Goal: Task Accomplishment & Management: Use online tool/utility

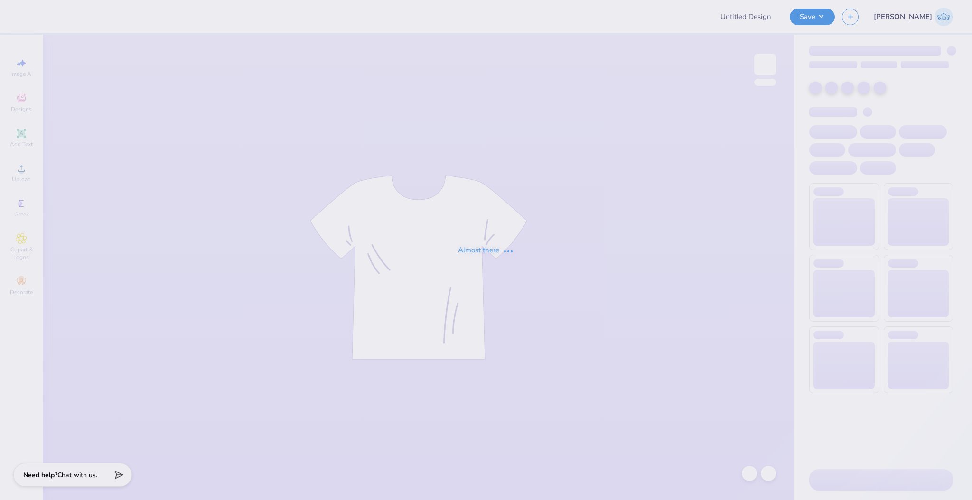
type input "Watermelon Bust Vintage Design"
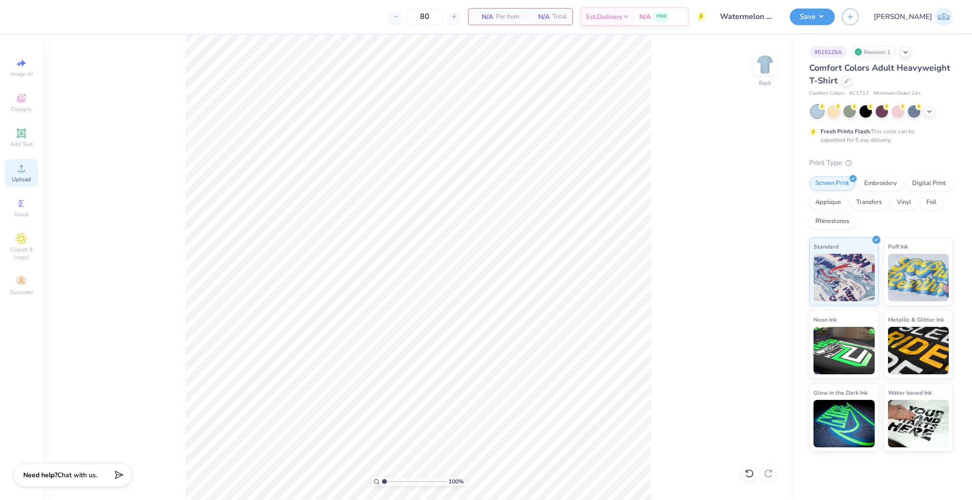
click at [27, 169] on icon at bounding box center [21, 168] width 11 height 11
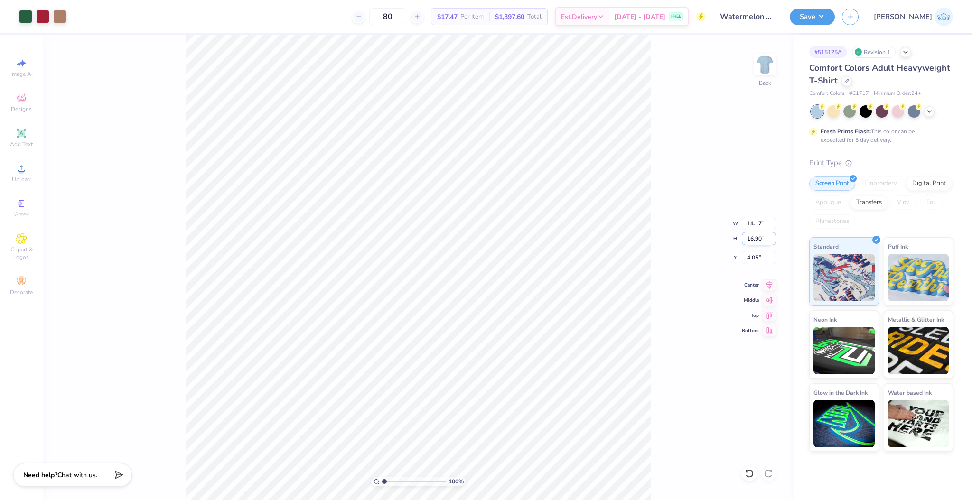
click at [755, 235] on input "16.90" at bounding box center [759, 238] width 34 height 13
type input "7.5"
type input "6.29"
type input "7.50"
click at [752, 254] on input "8.75" at bounding box center [759, 257] width 34 height 13
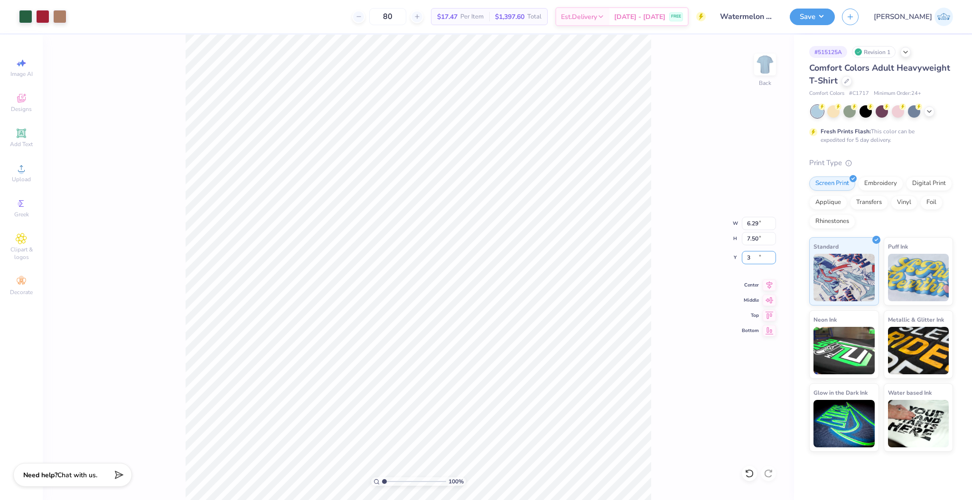
type input "3.00"
click at [748, 260] on input "3.00" at bounding box center [759, 257] width 34 height 13
type input "5.00"
click at [753, 237] on input "7.50" at bounding box center [759, 238] width 34 height 13
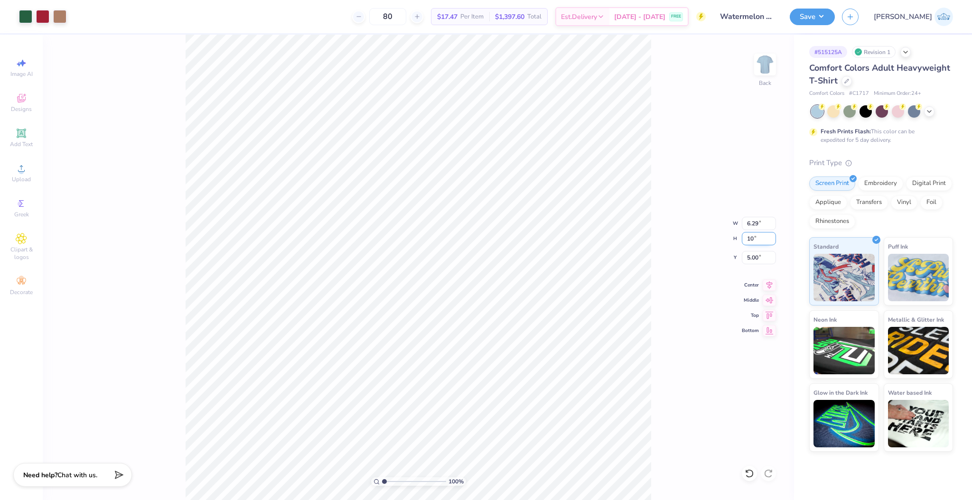
type input "10"
type input "8.39"
type input "10.00"
click at [754, 255] on input "3.75" at bounding box center [759, 257] width 34 height 13
type input "3.00"
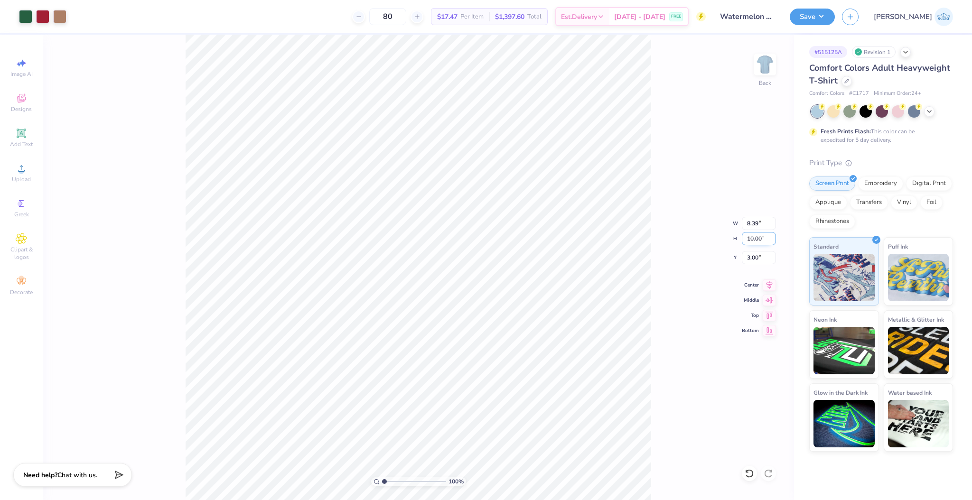
click at [750, 239] on input "10.00" at bounding box center [759, 238] width 34 height 13
type input "12"
type input "10.06"
type input "12.00"
click at [751, 254] on input "2.00" at bounding box center [759, 257] width 34 height 13
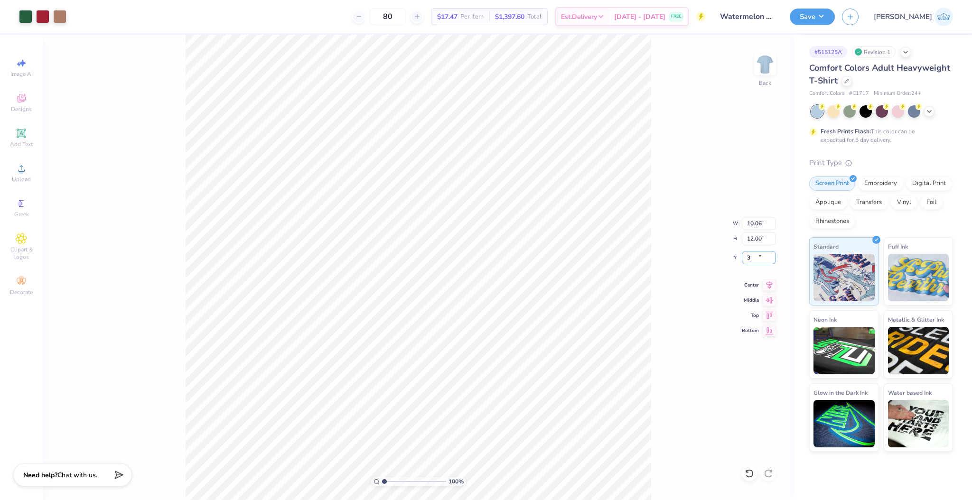
type input "3.00"
click at [756, 244] on input "12.00" at bounding box center [759, 238] width 34 height 13
click at [665, 334] on div "100 % Back W 10.06 10.06 " H 12.00 12.00 " Y 3.00 3.00 " Center Middle Top Bott…" at bounding box center [419, 268] width 752 height 466
click at [755, 235] on input "12.00" at bounding box center [759, 238] width 34 height 13
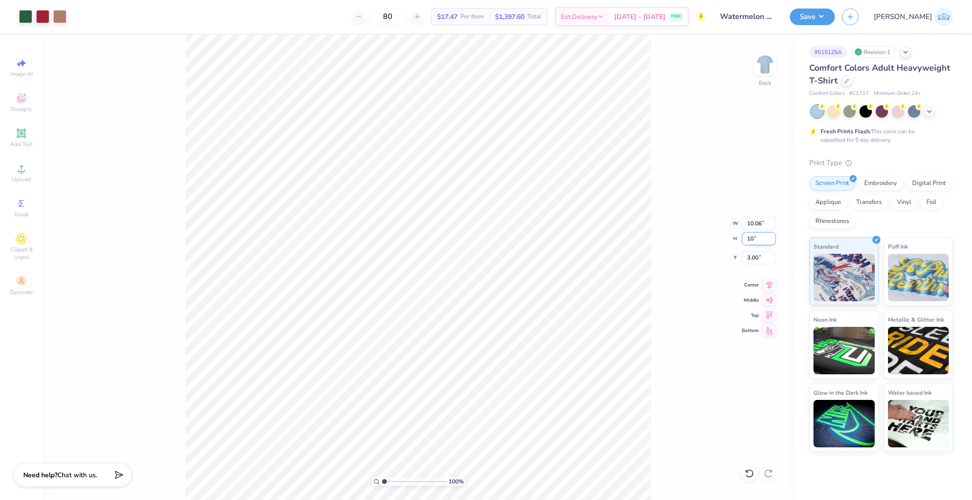
type input "10"
type input "8.39"
type input "10.00"
click at [753, 258] on input "4.00" at bounding box center [759, 257] width 34 height 13
type input "3.00"
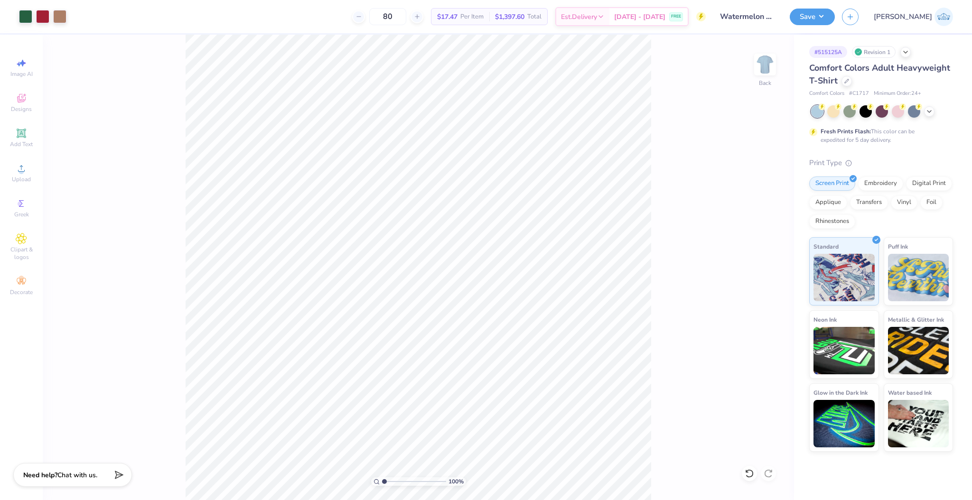
drag, startPoint x: 389, startPoint y: 482, endPoint x: 364, endPoint y: 483, distance: 25.7
click at [382, 483] on input "range" at bounding box center [414, 482] width 64 height 9
drag, startPoint x: 385, startPoint y: 479, endPoint x: 359, endPoint y: 500, distance: 33.7
click at [382, 486] on input "range" at bounding box center [414, 482] width 64 height 9
click at [56, 21] on div at bounding box center [59, 15] width 13 height 13
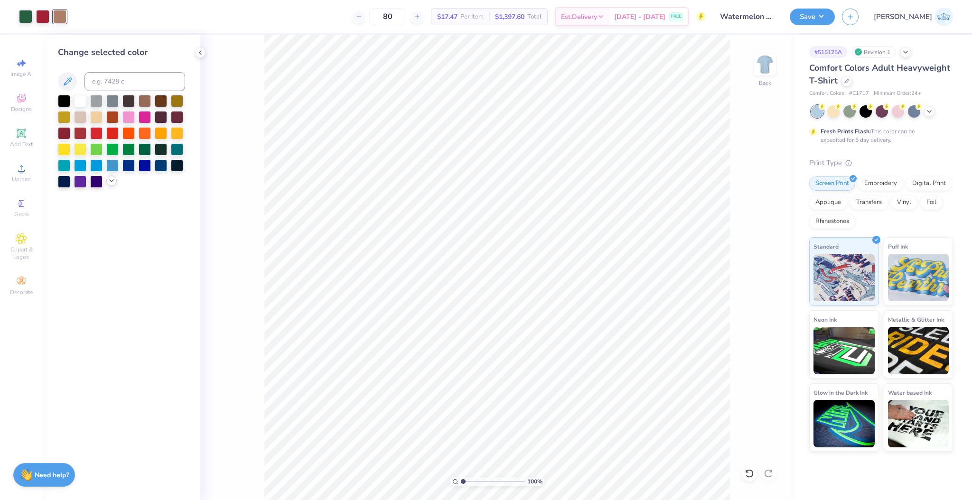
click at [113, 183] on icon at bounding box center [112, 181] width 8 height 8
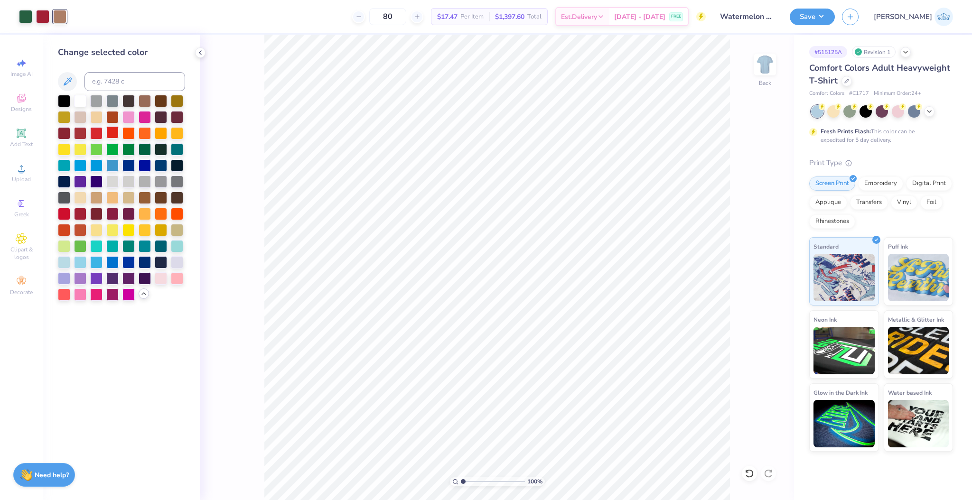
click at [112, 131] on div at bounding box center [112, 132] width 12 height 12
click at [747, 472] on icon at bounding box center [747, 472] width 2 height 2
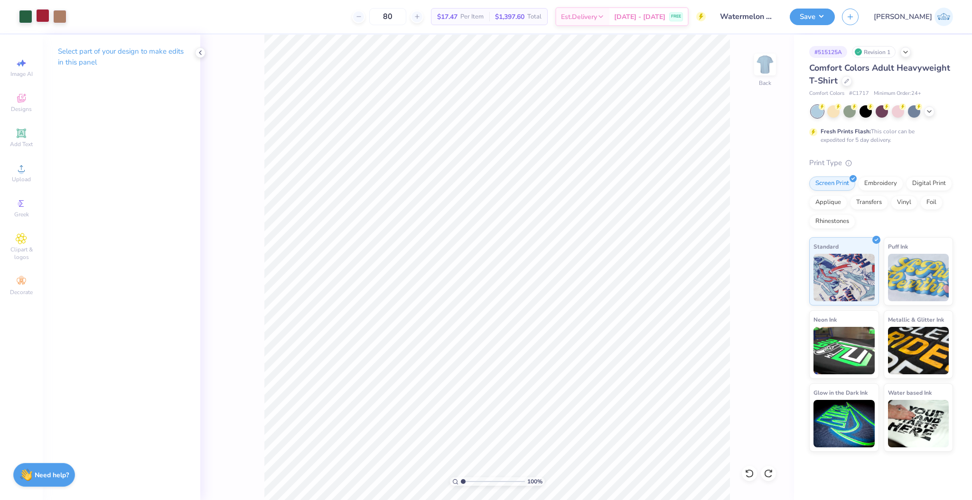
click at [43, 19] on div at bounding box center [42, 15] width 13 height 13
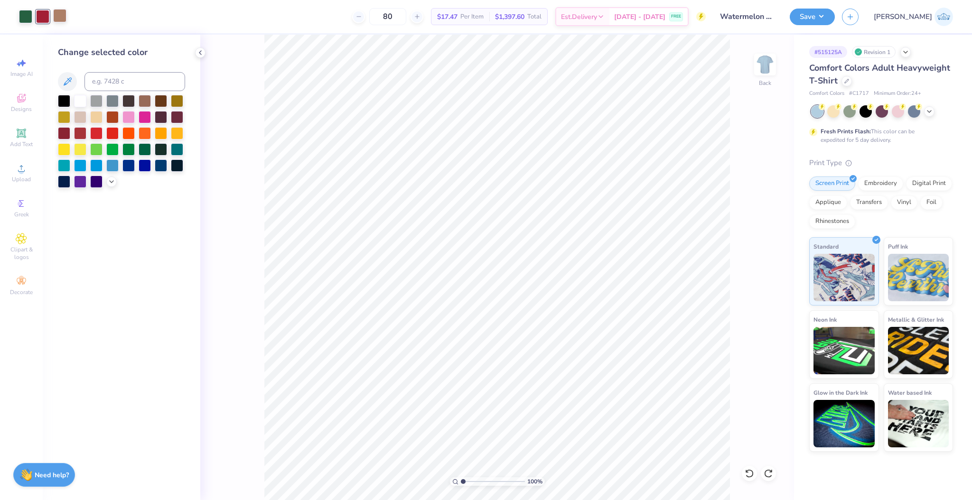
click at [59, 13] on div at bounding box center [59, 15] width 13 height 13
click at [112, 186] on div at bounding box center [111, 181] width 10 height 10
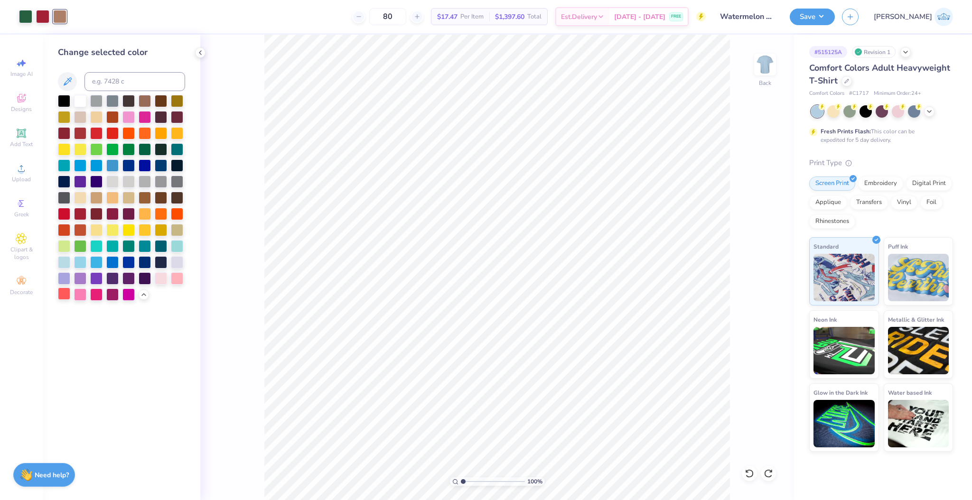
click at [66, 296] on div at bounding box center [64, 294] width 12 height 12
click at [38, 16] on div at bounding box center [42, 15] width 13 height 13
click at [81, 134] on div at bounding box center [80, 132] width 12 height 12
click at [747, 473] on icon at bounding box center [749, 473] width 9 height 9
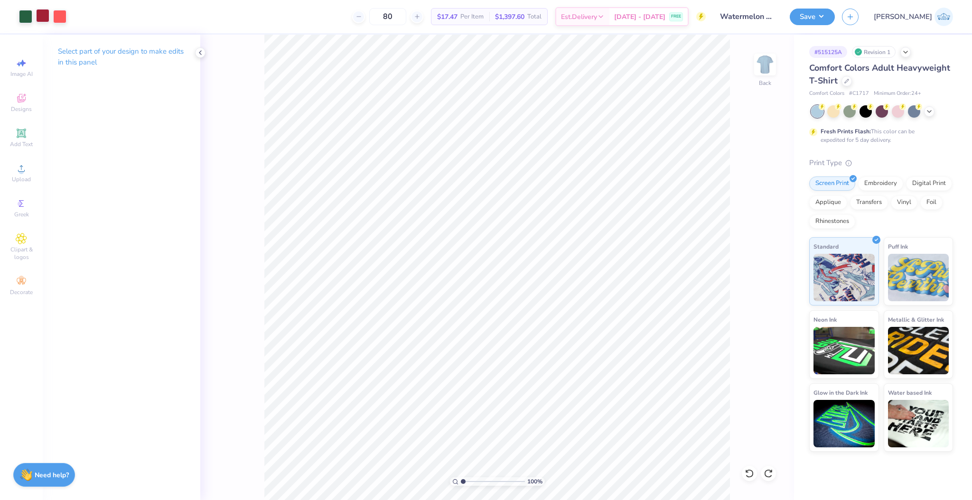
click at [44, 14] on div at bounding box center [42, 15] width 13 height 13
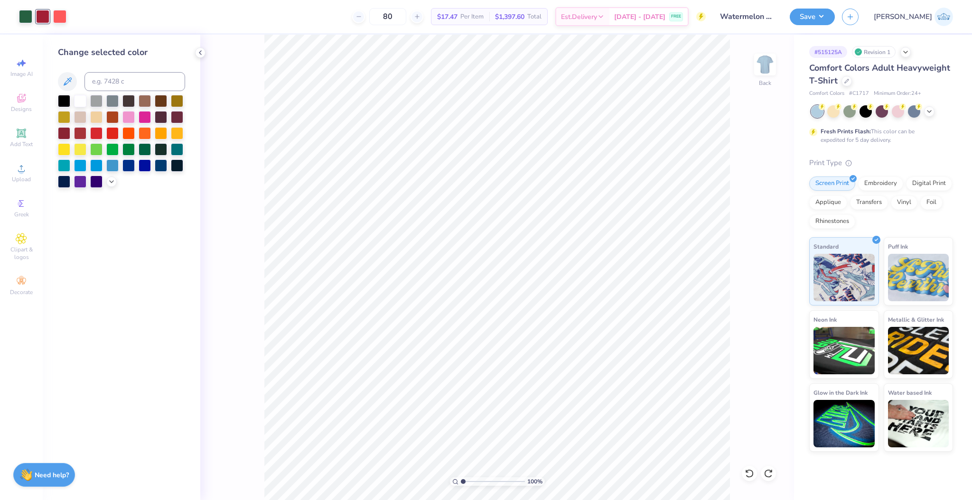
click at [111, 188] on div "Change selected color" at bounding box center [122, 268] width 158 height 466
click at [108, 182] on icon at bounding box center [112, 181] width 8 height 8
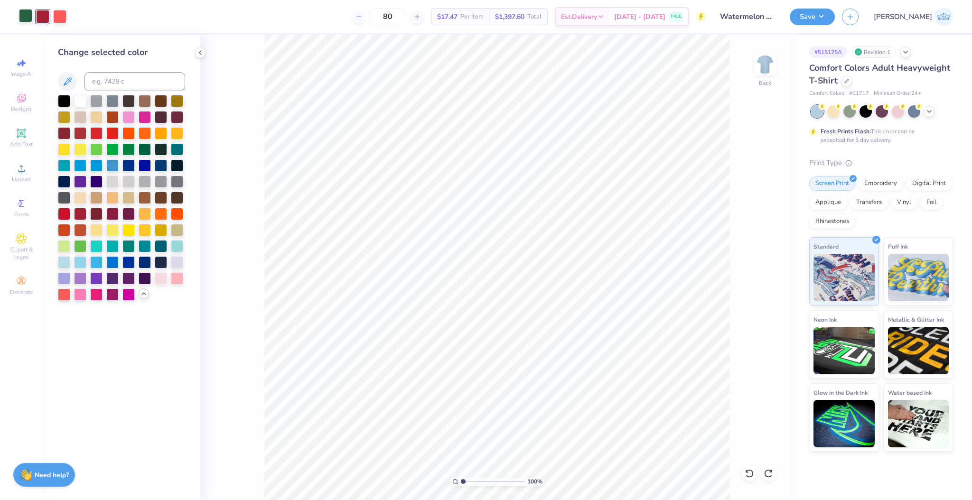
click at [28, 17] on div at bounding box center [25, 15] width 13 height 13
click at [148, 151] on div at bounding box center [145, 148] width 12 height 12
click at [751, 473] on icon at bounding box center [749, 473] width 9 height 9
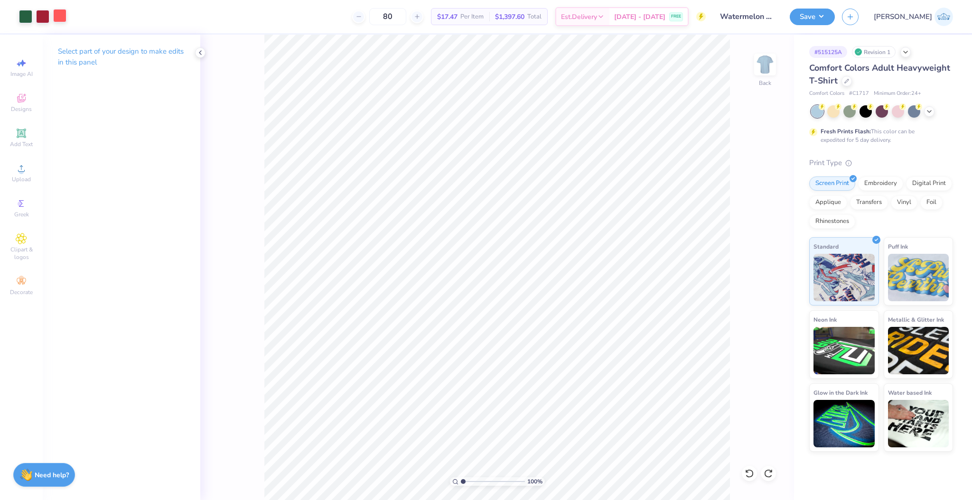
click at [65, 18] on div at bounding box center [59, 15] width 13 height 13
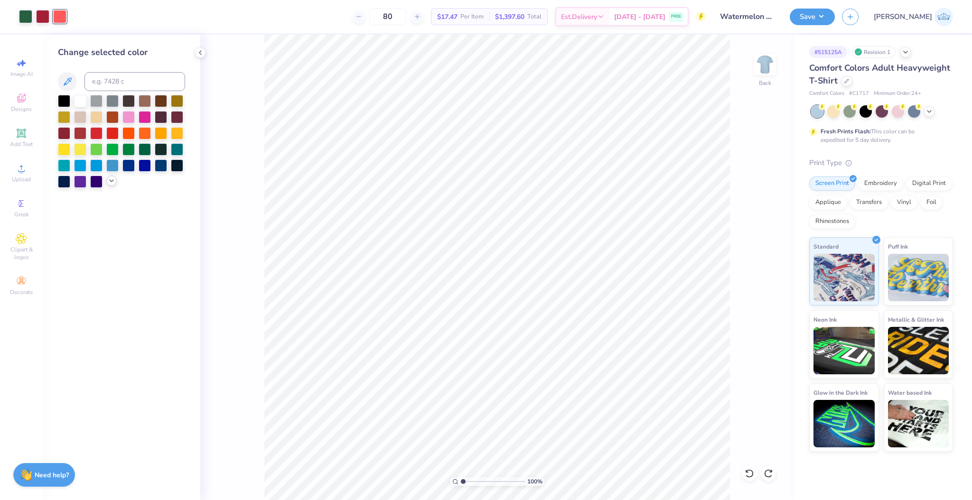
click at [111, 177] on icon at bounding box center [112, 181] width 8 height 8
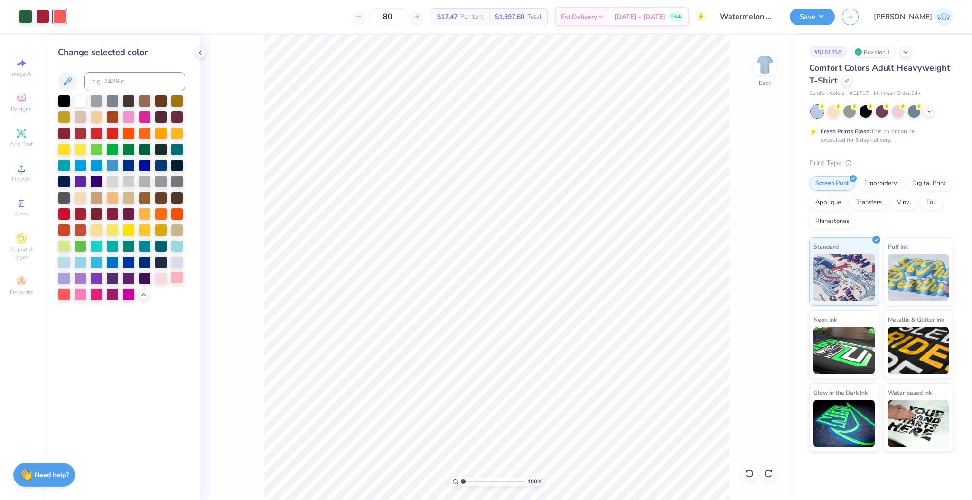
click at [178, 277] on div at bounding box center [177, 278] width 12 height 12
click at [746, 471] on icon at bounding box center [749, 473] width 9 height 9
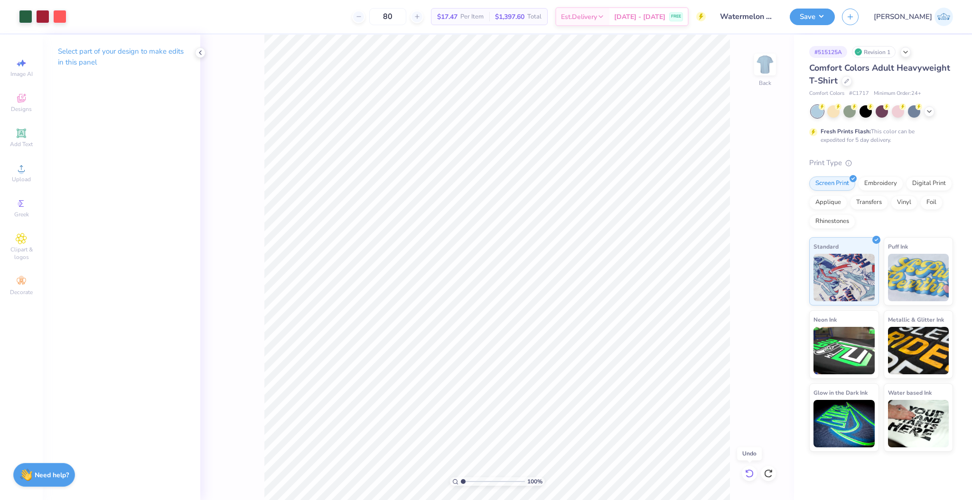
click at [746, 471] on icon at bounding box center [749, 473] width 9 height 9
click at [768, 471] on icon at bounding box center [768, 473] width 9 height 9
click at [44, 20] on div at bounding box center [42, 15] width 13 height 13
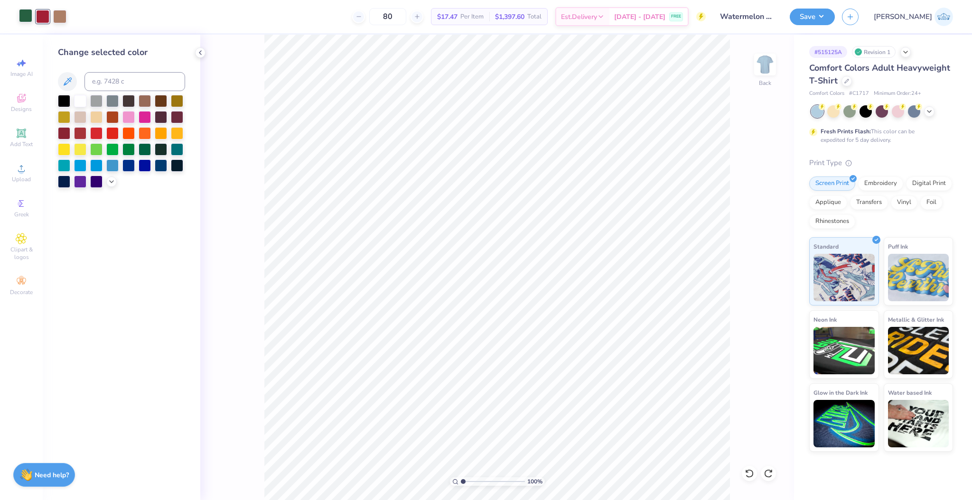
click at [26, 11] on div at bounding box center [25, 15] width 13 height 13
click at [145, 150] on div at bounding box center [145, 148] width 12 height 12
click at [260, 216] on div "100 % Back" at bounding box center [497, 268] width 594 height 466
click at [108, 182] on icon at bounding box center [112, 181] width 8 height 8
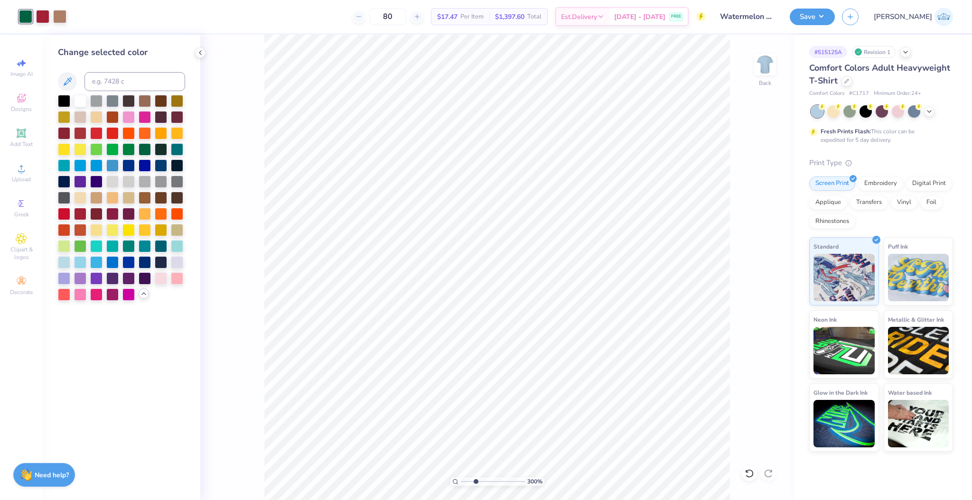
type input "1"
drag, startPoint x: 467, startPoint y: 479, endPoint x: 408, endPoint y: 465, distance: 60.4
click at [461, 478] on input "range" at bounding box center [493, 482] width 64 height 9
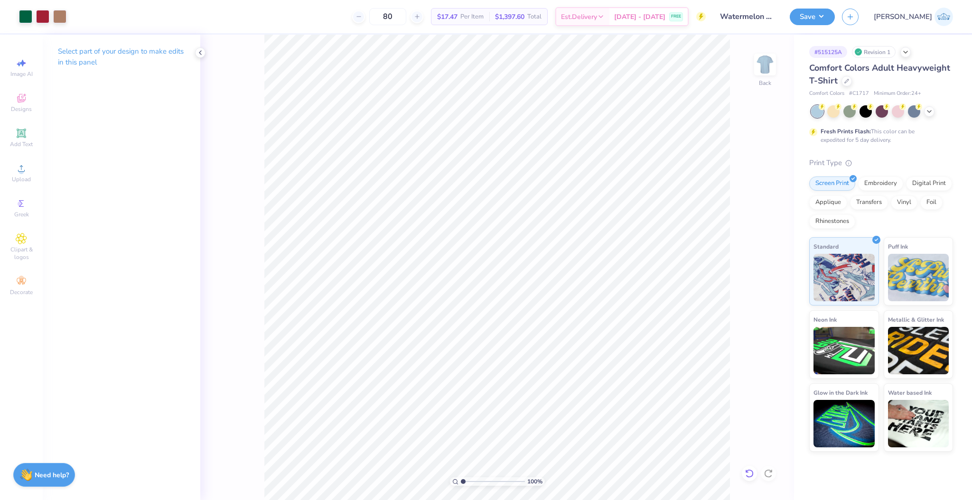
click at [749, 475] on icon at bounding box center [749, 473] width 9 height 9
click at [30, 14] on div at bounding box center [25, 15] width 13 height 13
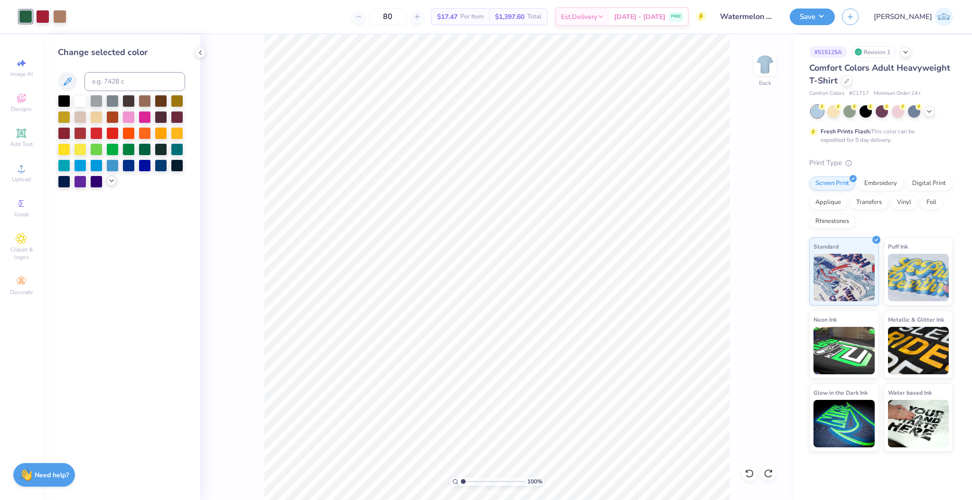
click at [112, 179] on icon at bounding box center [112, 181] width 8 height 8
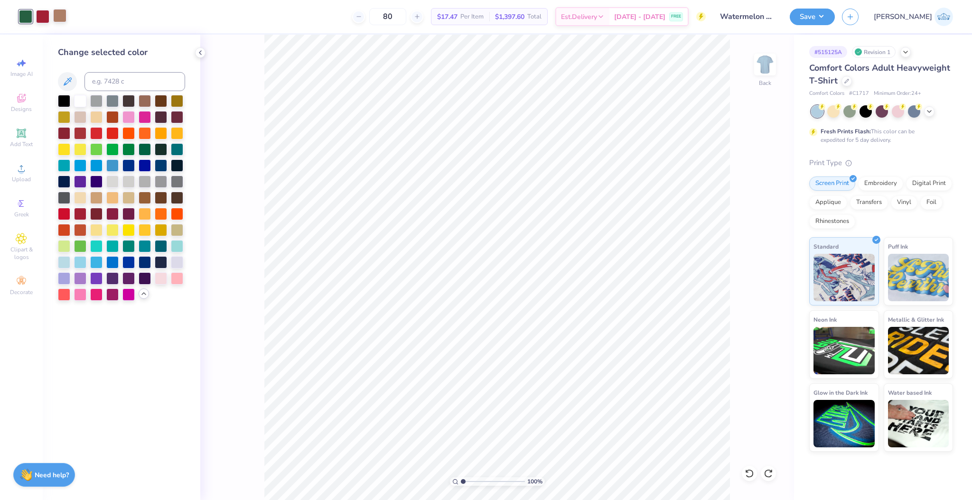
click at [59, 21] on div at bounding box center [59, 15] width 13 height 13
click at [106, 82] on input at bounding box center [135, 81] width 101 height 19
type input "695"
type input "1"
drag, startPoint x: 470, startPoint y: 483, endPoint x: 423, endPoint y: 487, distance: 47.2
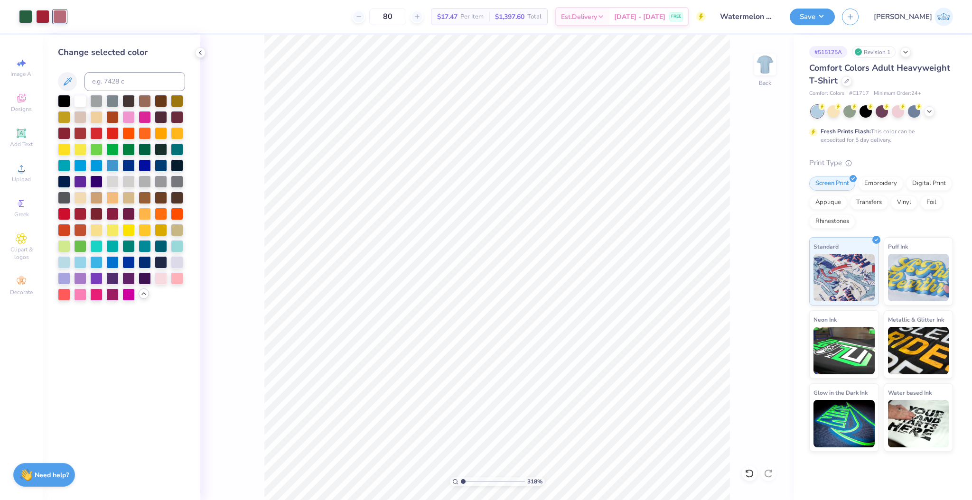
click at [461, 486] on input "range" at bounding box center [493, 482] width 64 height 9
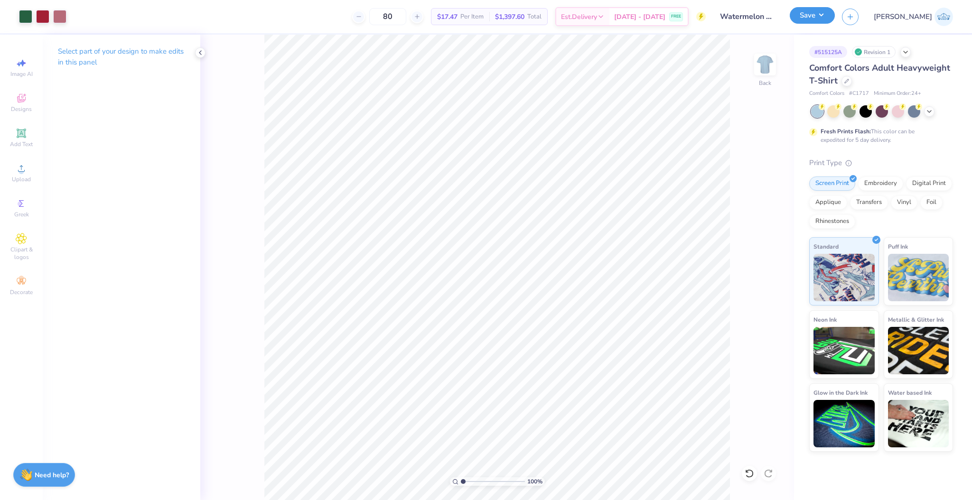
click at [835, 12] on button "Save" at bounding box center [812, 15] width 45 height 17
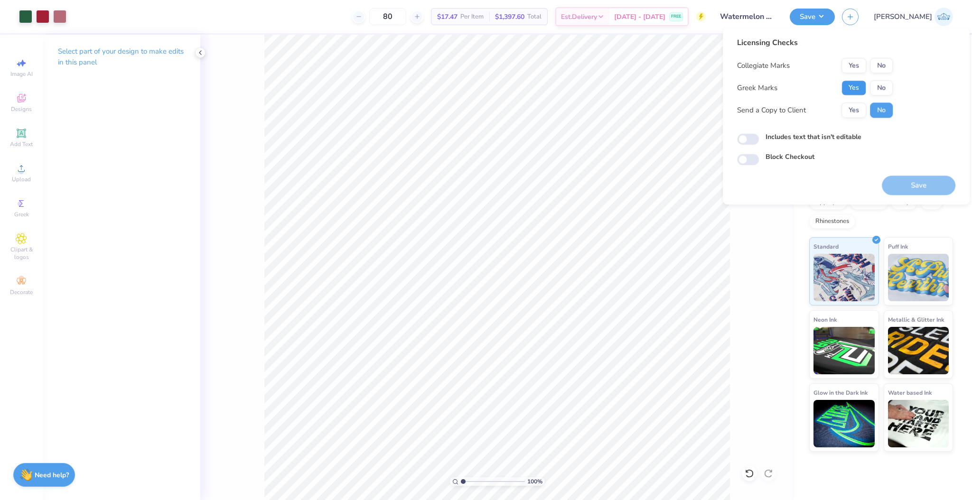
click at [847, 90] on button "Yes" at bounding box center [854, 87] width 25 height 15
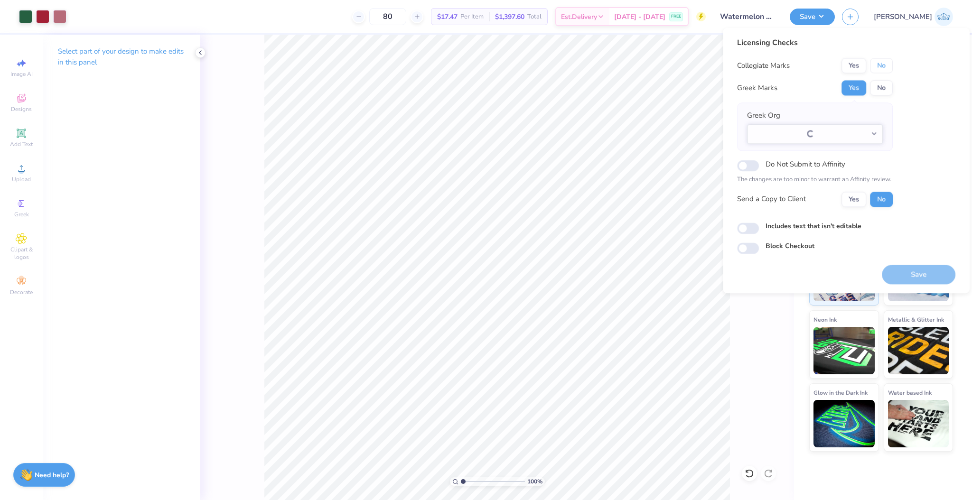
drag, startPoint x: 880, startPoint y: 68, endPoint x: 869, endPoint y: 99, distance: 32.7
click at [880, 68] on button "No" at bounding box center [881, 65] width 23 height 15
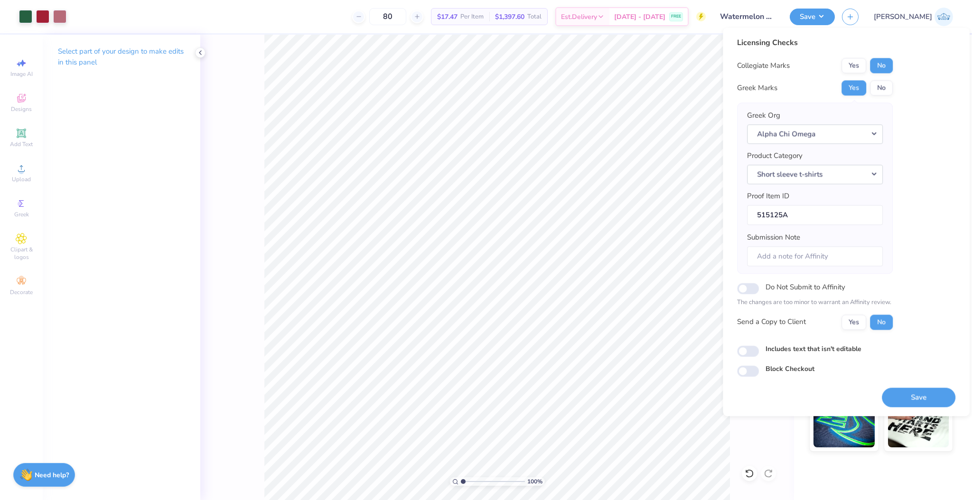
click at [856, 311] on div "Collegiate Marks Yes No Greek Marks Yes No Greek Org Alpha Chi Omega Product Ca…" at bounding box center [815, 194] width 156 height 272
click at [856, 330] on div "Licensing Checks Collegiate Marks Yes No Greek Marks Yes No Greek Org Alpha Chi…" at bounding box center [815, 187] width 156 height 300
click at [742, 349] on input "Includes text that isn't editable" at bounding box center [748, 351] width 22 height 11
checkbox input "true"
click at [900, 402] on button "Save" at bounding box center [919, 397] width 74 height 19
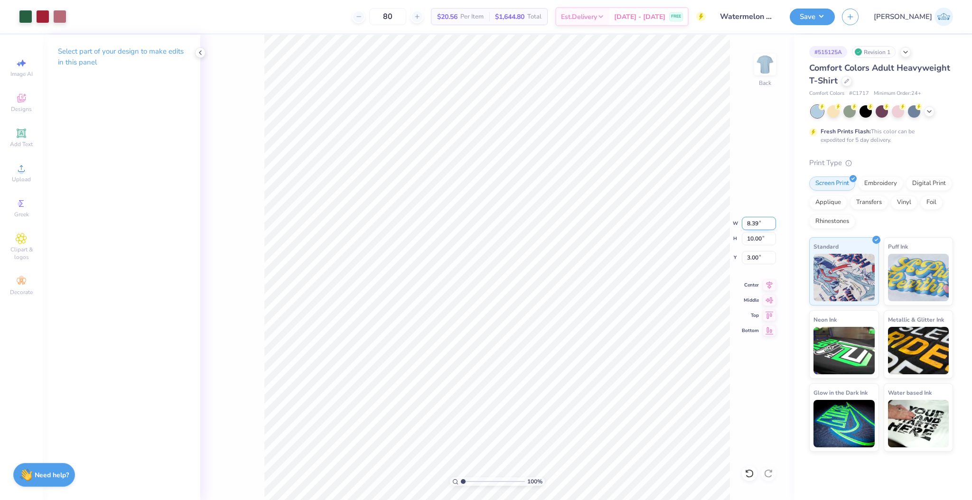
click at [752, 226] on input "8.39" at bounding box center [759, 223] width 34 height 13
click at [752, 239] on input "10.00" at bounding box center [759, 238] width 34 height 13
type input "8"
click at [755, 254] on input "3.00" at bounding box center [759, 257] width 34 height 13
type input "6.71"
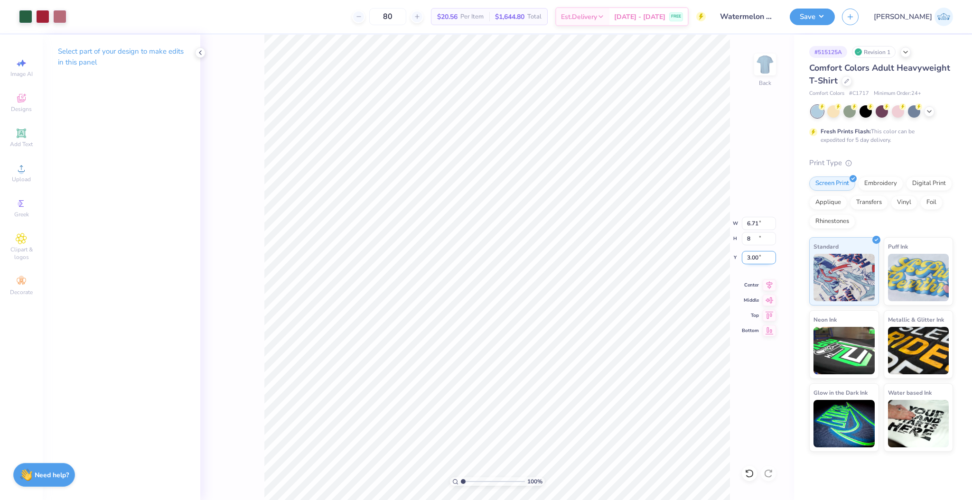
type input "8.00"
click at [755, 255] on input "4.00" at bounding box center [759, 257] width 34 height 13
type input "3.00"
click at [758, 243] on input "8.00" at bounding box center [759, 238] width 34 height 13
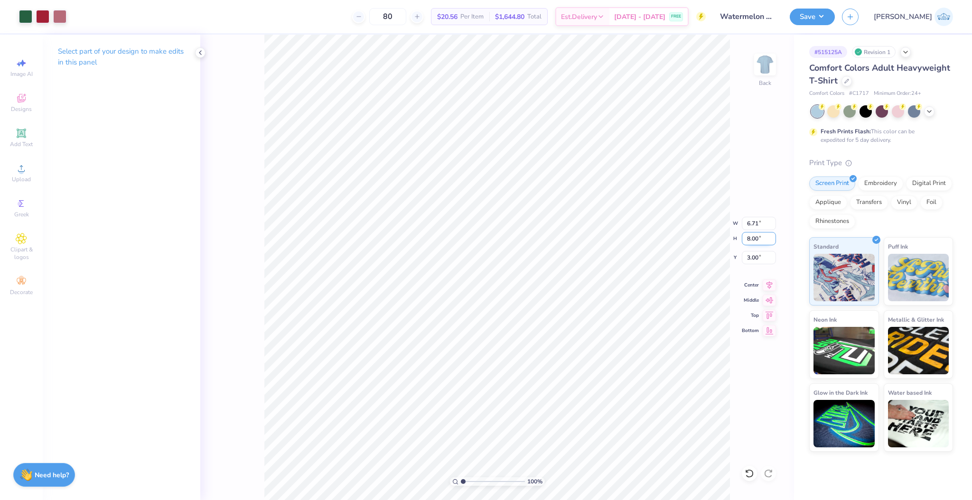
click at [758, 243] on input "8.00" at bounding box center [759, 238] width 34 height 13
type input "7.5"
type input "6.29"
type input "7.50"
click at [751, 256] on input "3.25" at bounding box center [759, 257] width 34 height 13
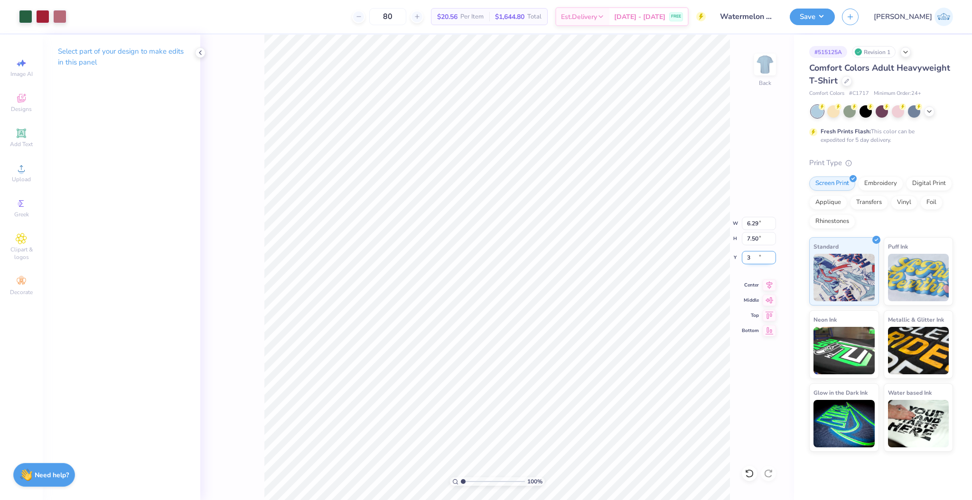
type input "3.00"
click at [835, 15] on button "Save" at bounding box center [812, 15] width 45 height 17
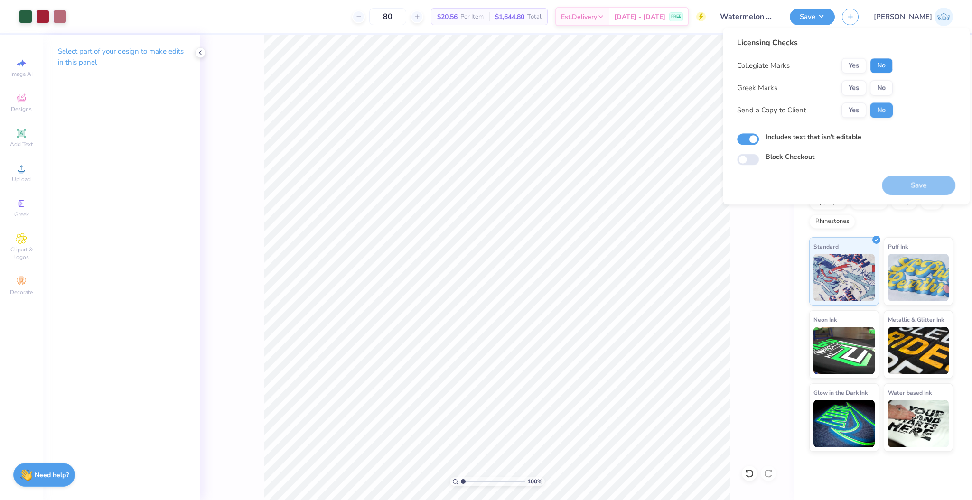
click at [883, 61] on button "No" at bounding box center [881, 65] width 23 height 15
click at [853, 82] on button "Yes" at bounding box center [854, 87] width 25 height 15
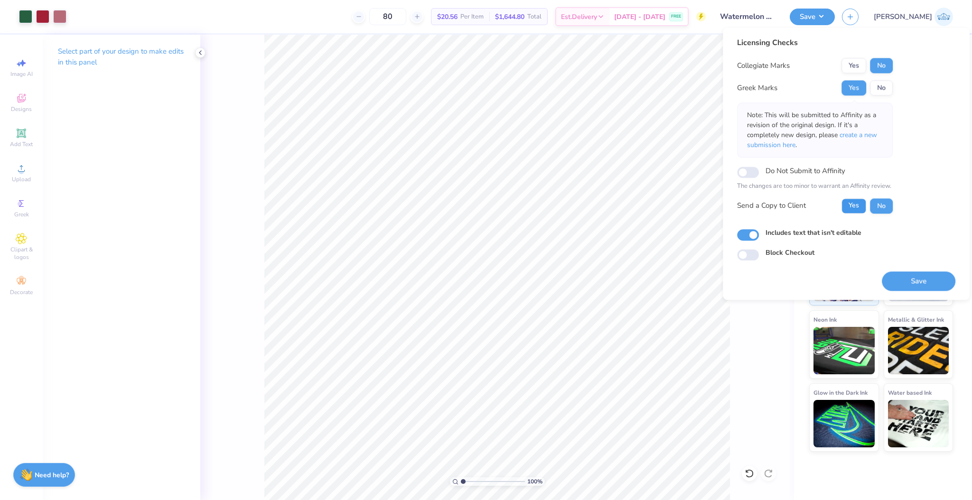
click at [858, 207] on button "Yes" at bounding box center [854, 205] width 25 height 15
click at [900, 267] on div "Licensing Checks Collegiate Marks Yes No Greek Marks Yes No Note: This will be …" at bounding box center [846, 164] width 218 height 254
click at [899, 270] on div "Save" at bounding box center [919, 276] width 74 height 30
click at [898, 272] on button "Save" at bounding box center [919, 281] width 74 height 19
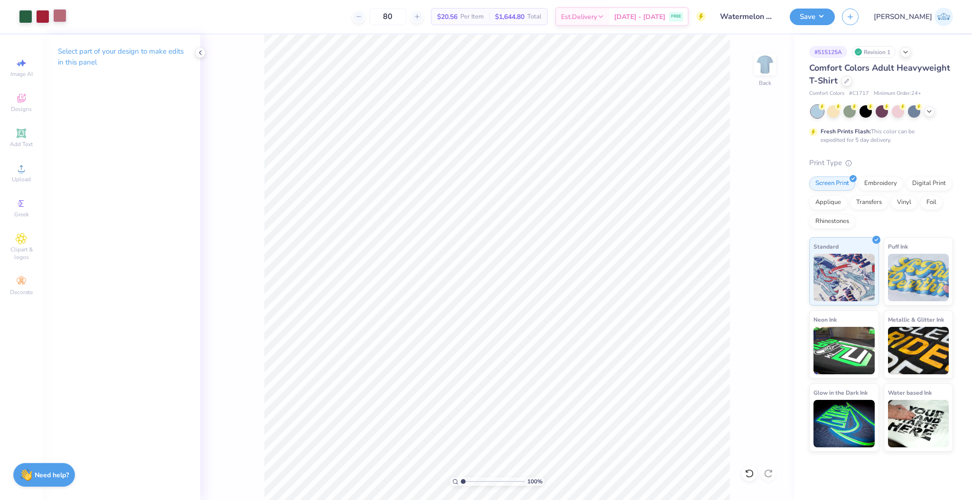
click at [57, 16] on div at bounding box center [59, 15] width 13 height 13
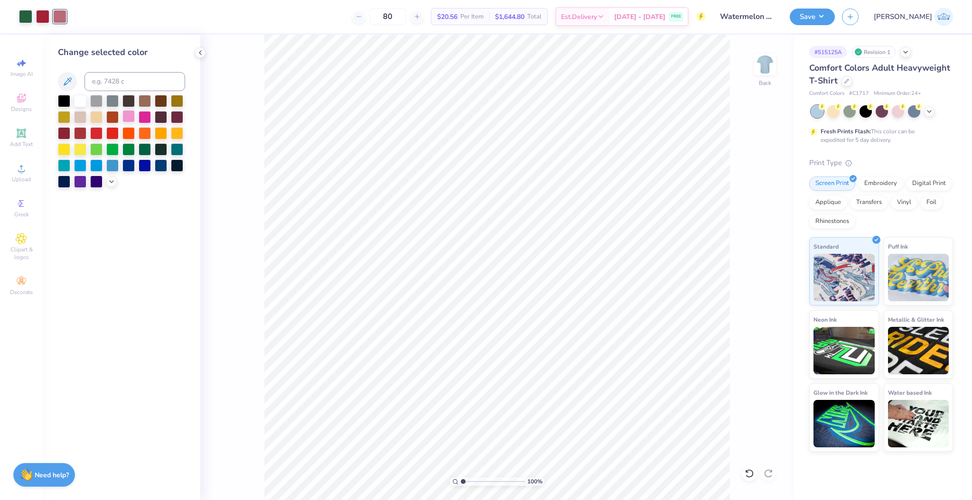
click at [125, 120] on div at bounding box center [128, 116] width 12 height 12
click at [756, 480] on div "100 % Back" at bounding box center [497, 268] width 594 height 466
click at [752, 475] on icon at bounding box center [749, 473] width 9 height 9
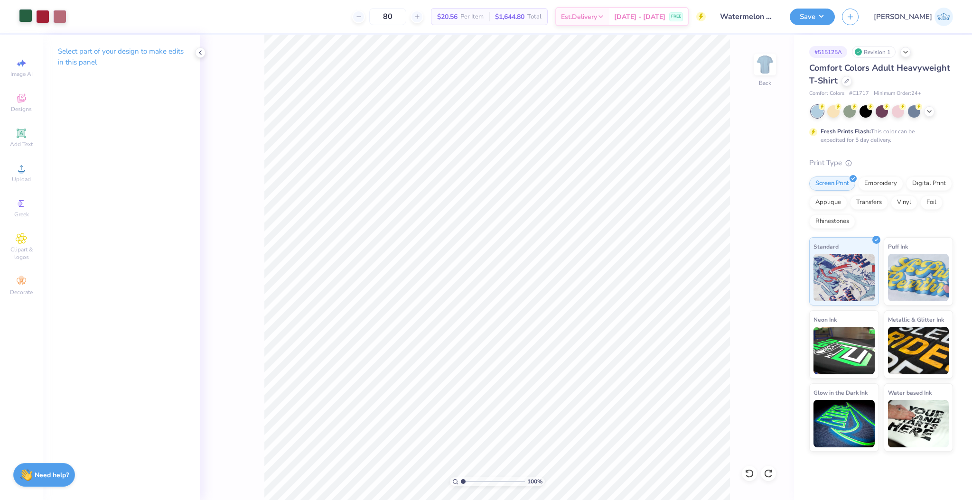
click at [22, 21] on div at bounding box center [25, 15] width 13 height 13
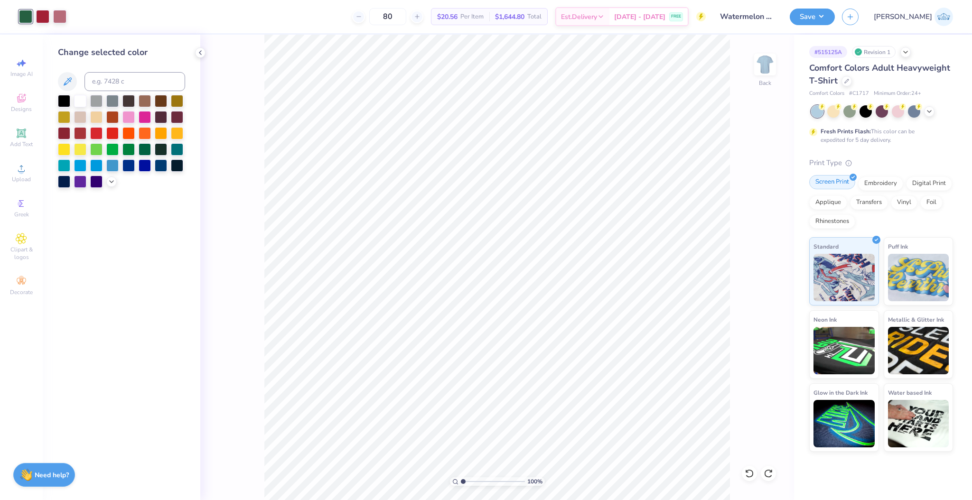
click at [819, 179] on div "Screen Print" at bounding box center [832, 182] width 46 height 14
click at [44, 17] on div at bounding box center [42, 15] width 13 height 13
click at [115, 85] on input at bounding box center [135, 81] width 101 height 19
click at [132, 118] on div at bounding box center [128, 116] width 12 height 12
click at [60, 19] on div at bounding box center [59, 15] width 13 height 13
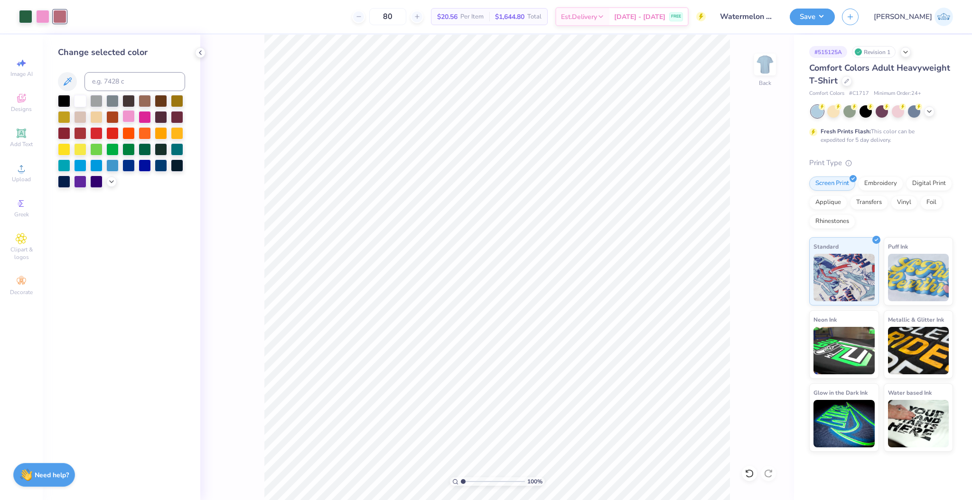
click at [126, 115] on div at bounding box center [128, 116] width 12 height 12
click at [30, 22] on div at bounding box center [25, 15] width 13 height 13
click at [163, 134] on div at bounding box center [161, 132] width 12 height 12
click at [126, 120] on div at bounding box center [128, 116] width 12 height 12
click at [471, 484] on input "range" at bounding box center [493, 482] width 64 height 9
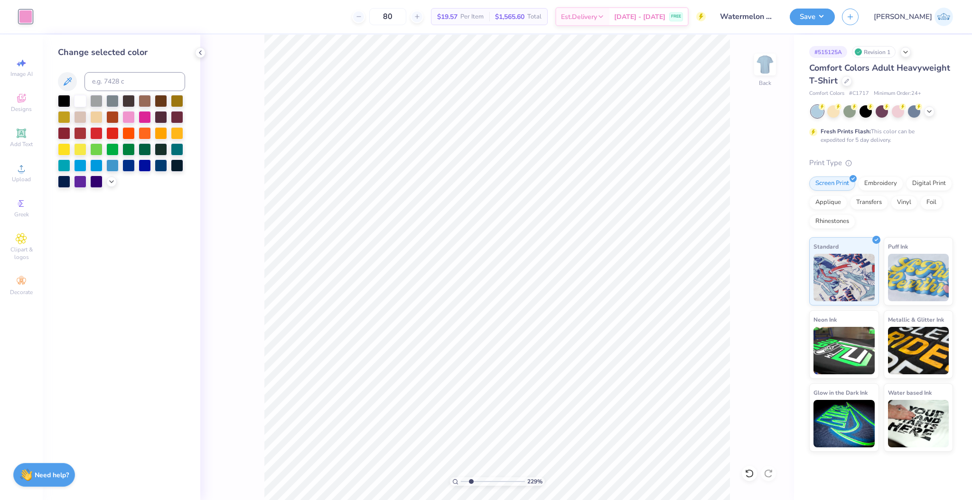
click at [473, 481] on div "229 %" at bounding box center [497, 268] width 466 height 466
drag, startPoint x: 471, startPoint y: 481, endPoint x: 435, endPoint y: 477, distance: 35.9
type input "1"
click at [461, 478] on input "range" at bounding box center [493, 482] width 64 height 9
click at [756, 472] on div at bounding box center [749, 473] width 15 height 15
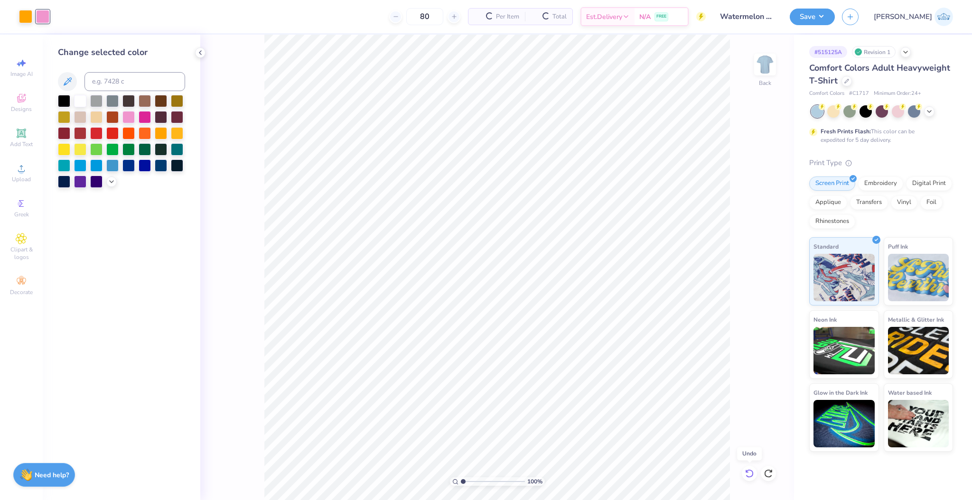
click at [756, 472] on div at bounding box center [749, 473] width 15 height 15
click at [756, 476] on div at bounding box center [749, 473] width 15 height 15
